Goal: Find specific page/section: Find specific page/section

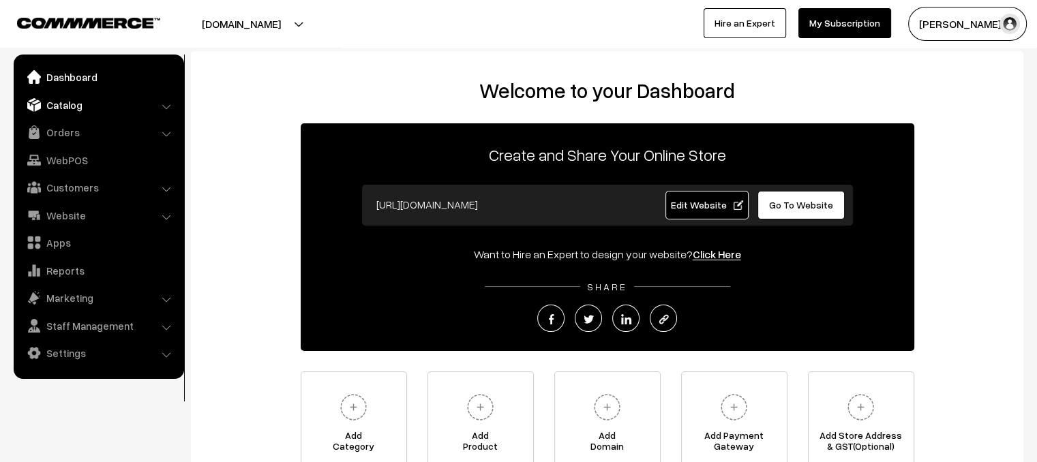
click at [70, 105] on link "Catalog" at bounding box center [98, 105] width 162 height 25
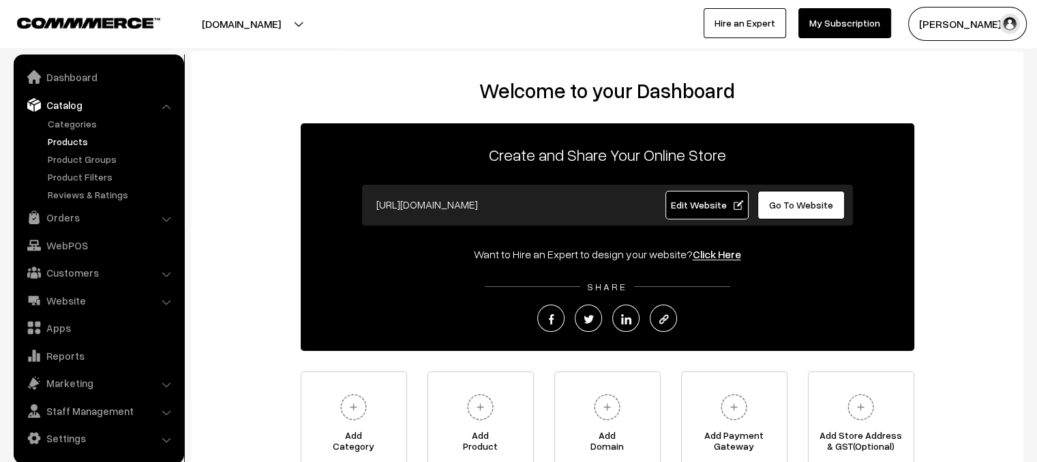
click at [74, 142] on link "Products" at bounding box center [111, 141] width 135 height 14
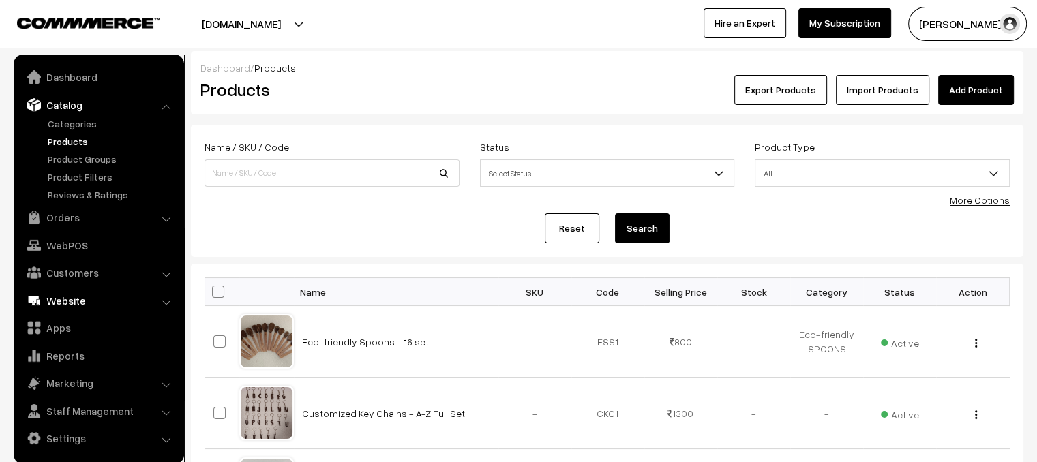
click at [62, 305] on link "Website" at bounding box center [98, 300] width 162 height 25
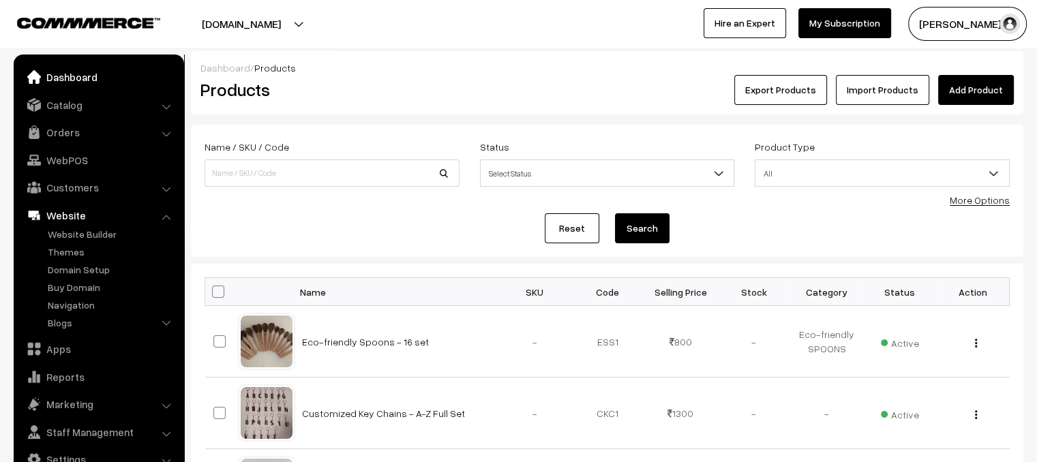
click at [65, 80] on link "Dashboard" at bounding box center [98, 77] width 162 height 25
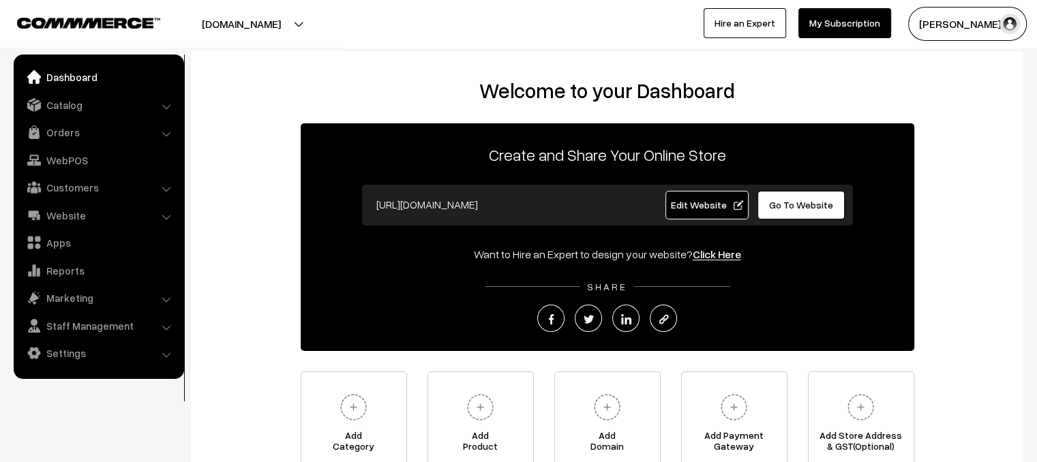
click at [714, 204] on span "Edit Website" at bounding box center [706, 205] width 73 height 12
